Goal: Transaction & Acquisition: Purchase product/service

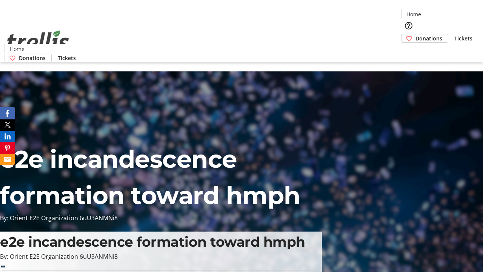
click at [416, 34] on span "Donations" at bounding box center [429, 38] width 27 height 8
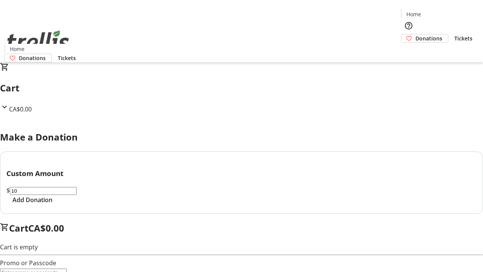
click at [52, 204] on span "Add Donation" at bounding box center [32, 199] width 40 height 9
select select "CA"
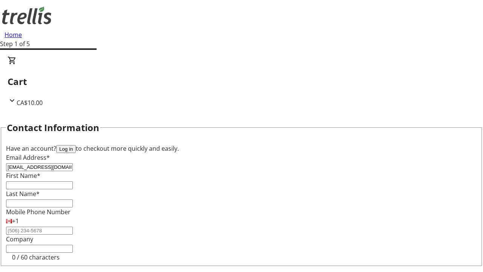
type input "[EMAIL_ADDRESS][DOMAIN_NAME]"
type input "[PERSON_NAME]"
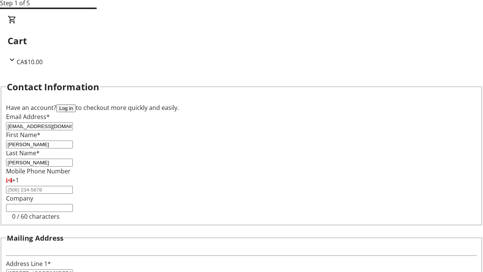
type input "[STREET_ADDRESS][PERSON_NAME]"
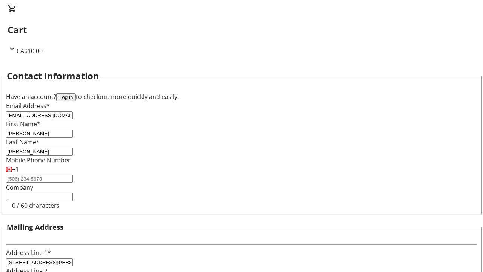
type input "Kelowna"
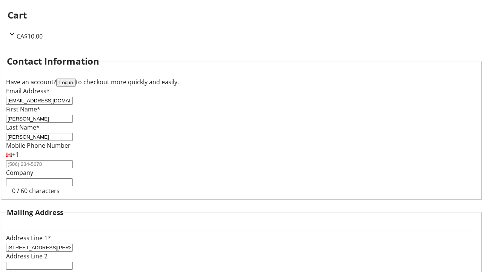
select select "BC"
type input "Kelowna"
type input "V1Y 0C2"
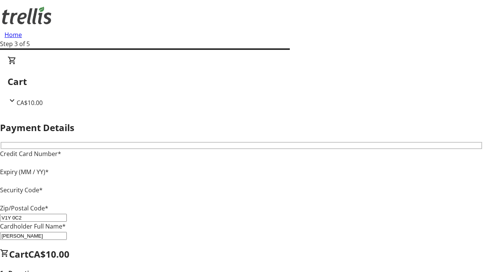
type input "V1Y 0C2"
